Goal: Task Accomplishment & Management: Use online tool/utility

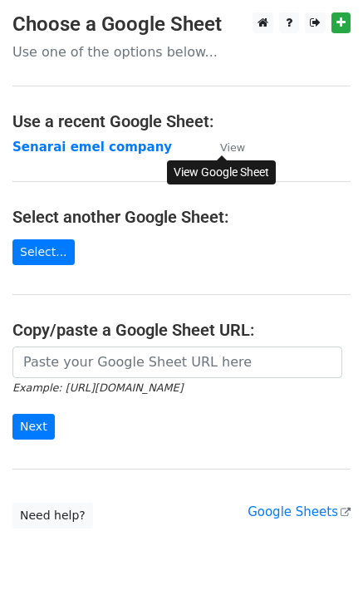
click at [239, 146] on small "View" at bounding box center [232, 147] width 25 height 12
click at [46, 257] on link "Select..." at bounding box center [43, 252] width 62 height 26
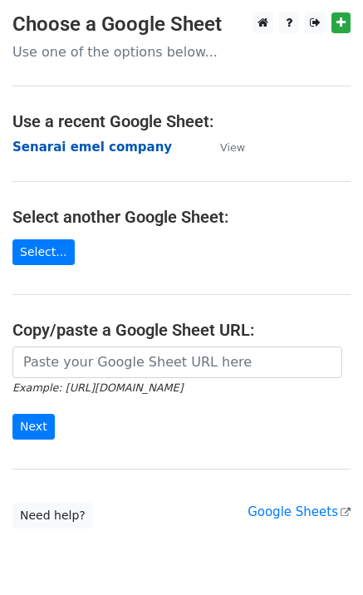
click at [91, 149] on strong "Senarai emel company" at bounding box center [91, 146] width 159 height 15
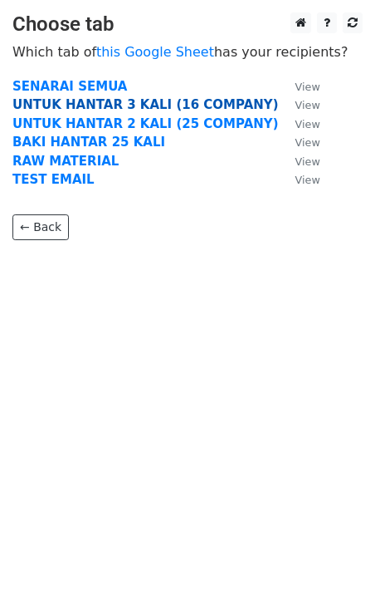
click at [128, 103] on strong "UNTUK HANTAR 3 KALI (16 COMPANY)" at bounding box center [145, 104] width 267 height 15
